Goal: Task Accomplishment & Management: Manage account settings

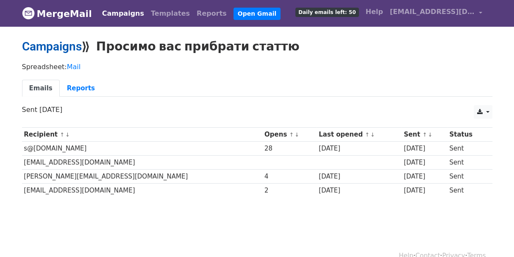
click at [51, 41] on link "Campaigns" at bounding box center [52, 46] width 60 height 14
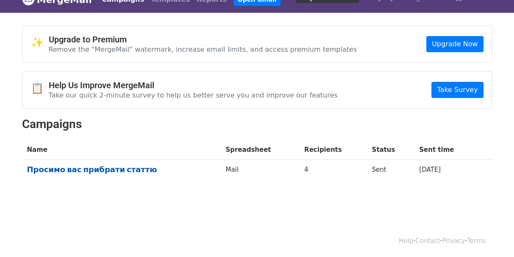
click at [88, 167] on link "Просимо вас прибрати статтю" at bounding box center [121, 169] width 189 height 9
